Goal: Task Accomplishment & Management: Manage account settings

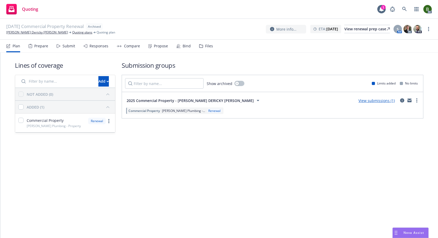
click at [205, 46] on div "Files" at bounding box center [209, 46] width 8 height 4
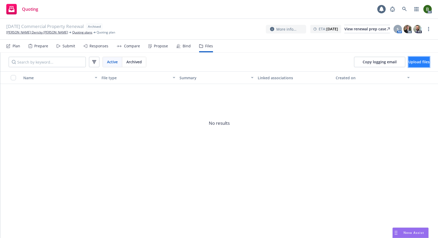
click at [421, 64] on button "Upload files" at bounding box center [418, 62] width 21 height 10
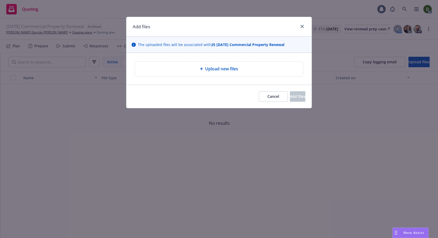
click at [222, 72] on span "Upload new files" at bounding box center [221, 69] width 33 height 6
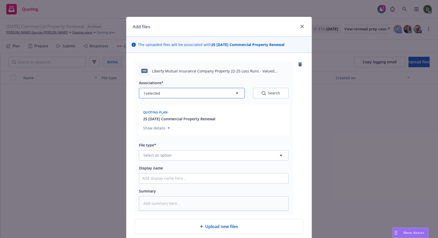
click at [197, 96] on button "1 selected" at bounding box center [192, 93] width 106 height 10
type textarea "x"
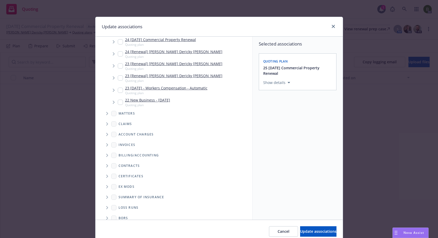
scroll to position [111, 0]
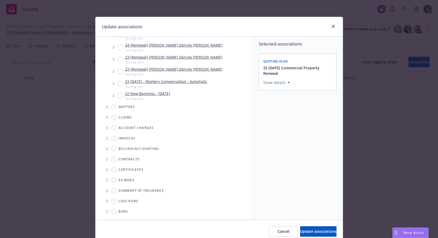
click at [104, 204] on span "Folder Tree Example" at bounding box center [107, 201] width 8 height 8
click at [120, 211] on input "Folder Tree Example" at bounding box center [120, 209] width 5 height 5
checkbox input "true"
click at [301, 120] on div "Select an option" at bounding box center [295, 118] width 56 height 5
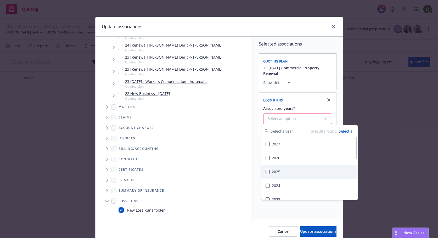
click at [275, 168] on div "2025" at bounding box center [309, 172] width 96 height 14
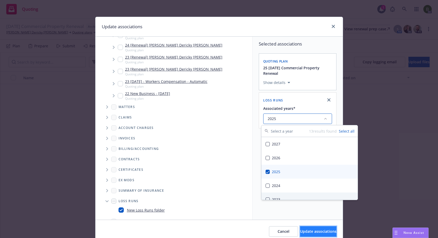
click at [302, 231] on span "Update associations" at bounding box center [318, 231] width 36 height 5
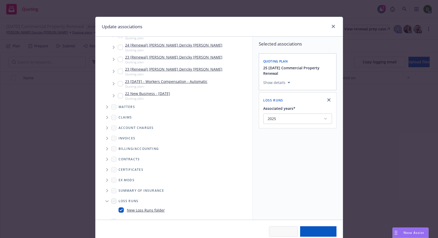
type textarea "x"
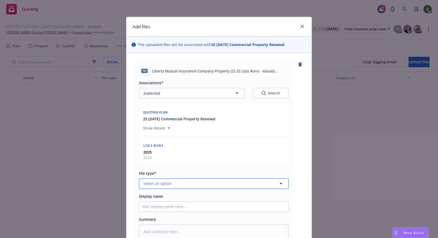
click at [218, 188] on button "Select an option" at bounding box center [214, 183] width 150 height 10
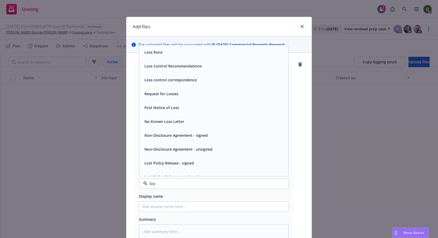
type input "loss"
click at [155, 52] on span "Loss Runs" at bounding box center [153, 51] width 18 height 5
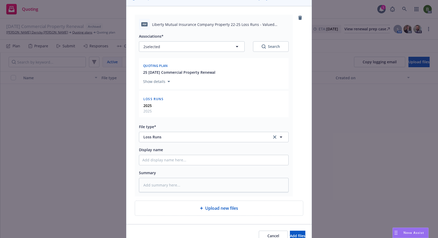
scroll to position [73, 0]
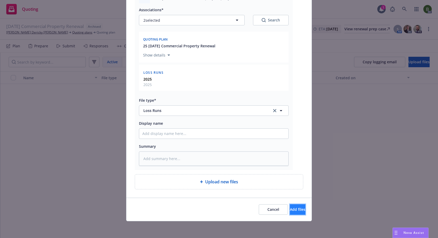
click at [290, 208] on button "Add files" at bounding box center [297, 209] width 15 height 10
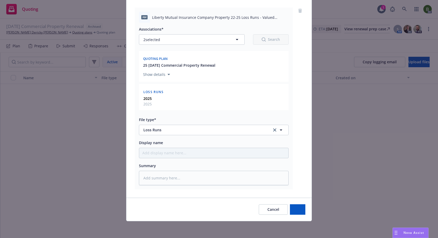
scroll to position [54, 0]
type textarea "x"
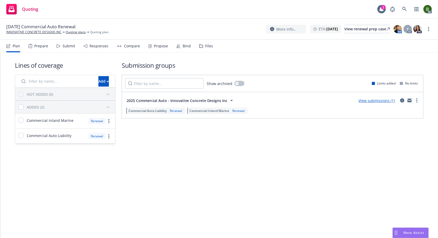
click at [208, 45] on div "Files" at bounding box center [209, 46] width 8 height 4
